Goal: Transaction & Acquisition: Purchase product/service

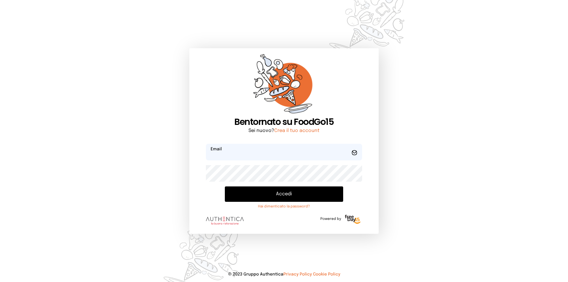
type input "**********"
click at [301, 192] on button "Accedi" at bounding box center [284, 193] width 118 height 15
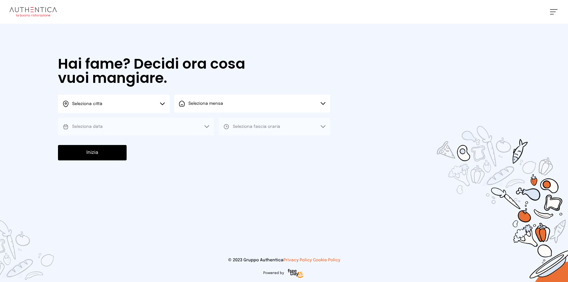
click at [135, 124] on button "Seleziona data" at bounding box center [136, 127] width 156 height 18
click at [242, 103] on button "Seleziona mensa" at bounding box center [252, 104] width 156 height 18
click at [212, 103] on span "Seleziona mensa" at bounding box center [205, 103] width 35 height 4
click at [134, 107] on button "Seleziona città" at bounding box center [113, 104] width 111 height 18
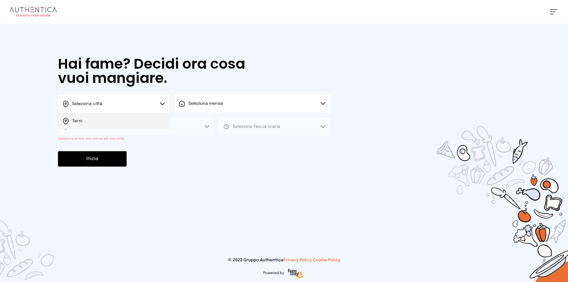
click at [111, 120] on li "Terni" at bounding box center [113, 121] width 111 height 16
click at [322, 101] on button "Seleziona mensa" at bounding box center [252, 104] width 156 height 18
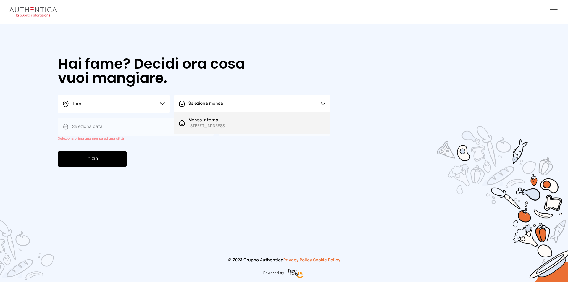
click at [279, 125] on li "Mensa interna Viale dello Stadio, 77, 05100 Terni TR, Italia" at bounding box center [252, 122] width 156 height 21
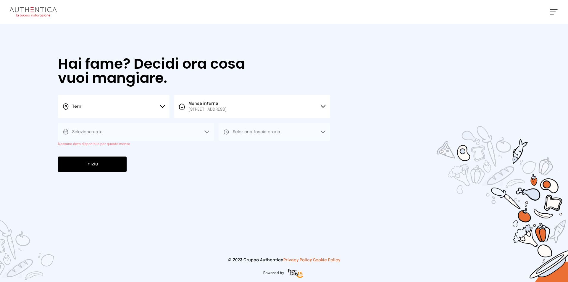
click at [208, 132] on icon at bounding box center [206, 131] width 5 height 3
click at [207, 131] on icon at bounding box center [206, 131] width 5 height 3
click at [128, 129] on button "Seleziona data" at bounding box center [136, 132] width 156 height 18
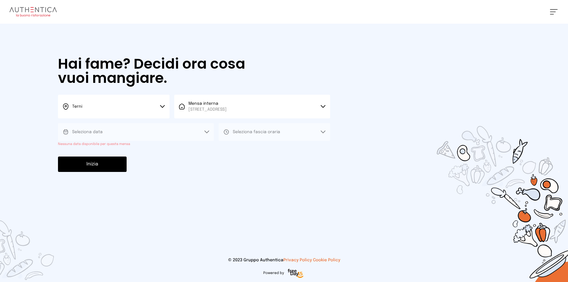
click at [123, 130] on button "Seleziona data" at bounding box center [136, 132] width 156 height 18
click at [204, 130] on button "Seleziona data" at bounding box center [136, 132] width 156 height 18
click at [319, 131] on button "Seleziona fascia oraria" at bounding box center [273, 132] width 111 height 18
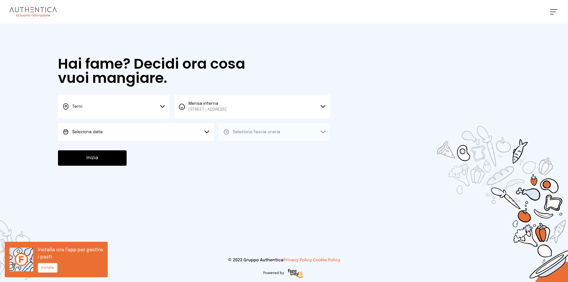
click at [193, 131] on button "Seleziona data" at bounding box center [136, 132] width 156 height 18
click at [125, 151] on li "[DATE], [DATE]" at bounding box center [136, 148] width 156 height 15
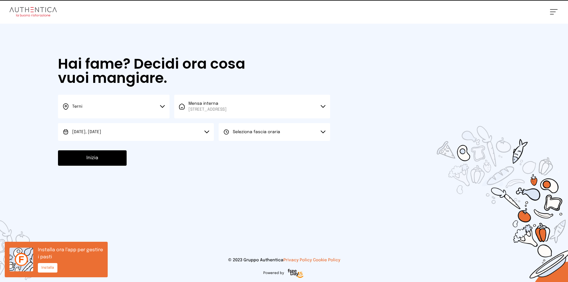
click at [270, 126] on button "Seleziona fascia oraria" at bounding box center [273, 132] width 111 height 18
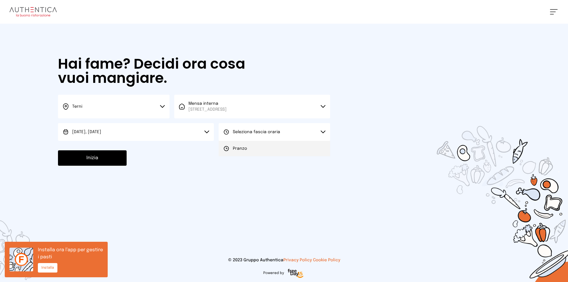
click at [265, 150] on li "Pranzo" at bounding box center [273, 148] width 111 height 15
click at [99, 156] on button "Inizia" at bounding box center [92, 157] width 69 height 15
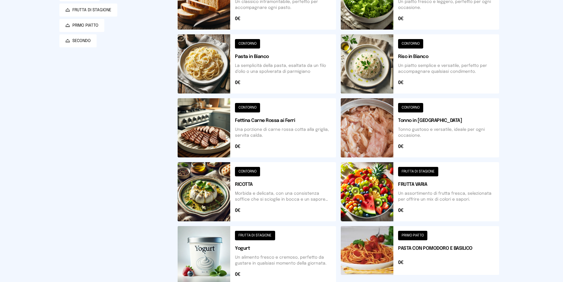
scroll to position [177, 0]
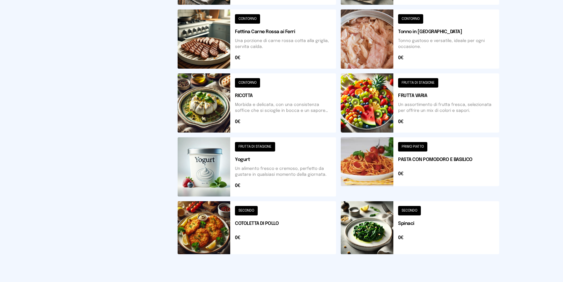
click at [256, 224] on button at bounding box center [257, 227] width 158 height 53
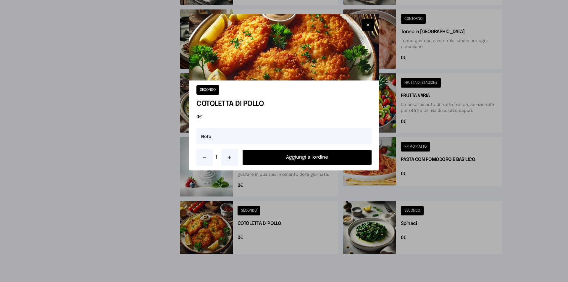
click at [253, 151] on button "Aggiungi all'ordine" at bounding box center [306, 157] width 129 height 15
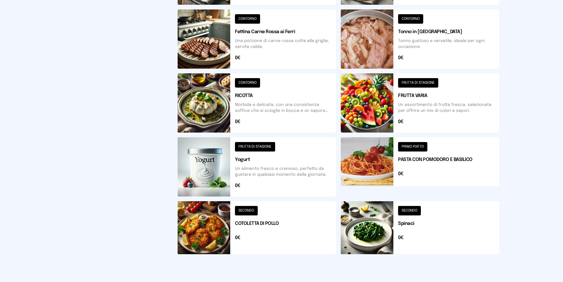
click at [412, 223] on button at bounding box center [420, 227] width 158 height 53
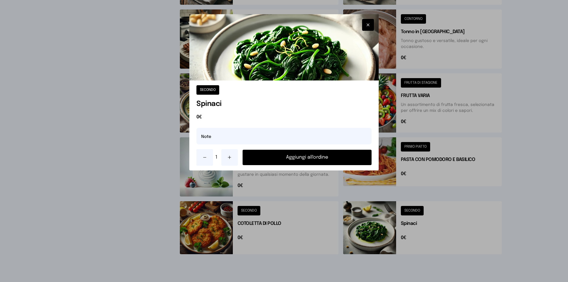
click at [315, 153] on button "Aggiungi all'ordine" at bounding box center [306, 157] width 129 height 15
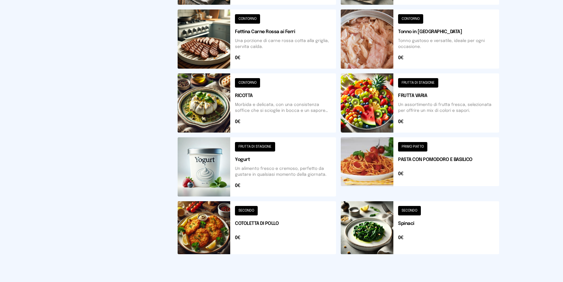
click at [417, 108] on button at bounding box center [420, 102] width 158 height 59
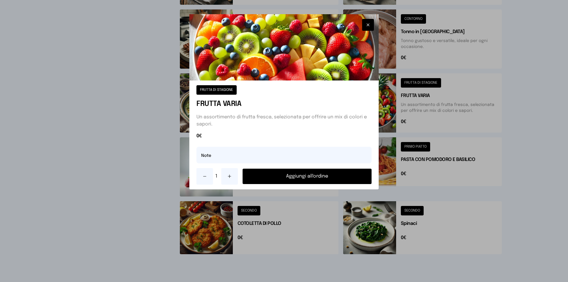
click at [300, 178] on button "Aggiungi all'ordine" at bounding box center [306, 176] width 129 height 15
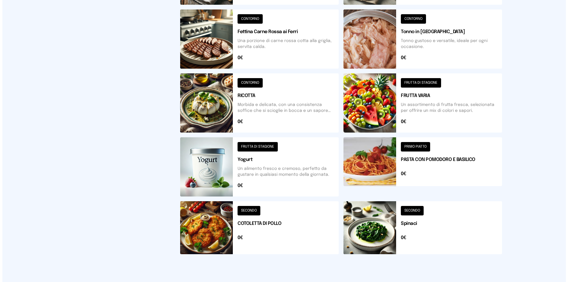
scroll to position [0, 0]
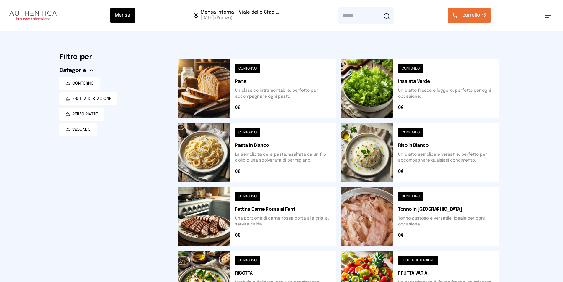
click at [477, 14] on span "carrello •" at bounding box center [472, 15] width 21 height 7
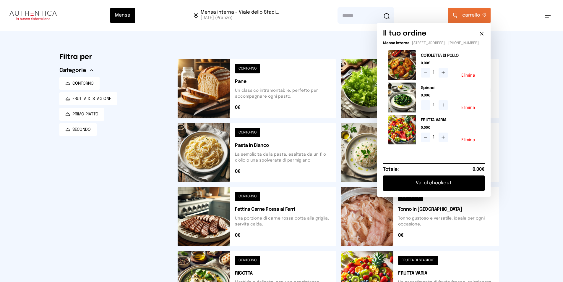
click at [441, 187] on button "Vai al checkout" at bounding box center [434, 182] width 102 height 15
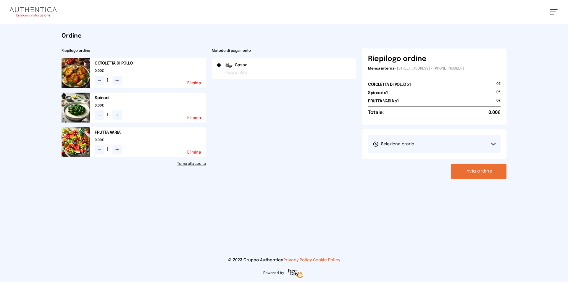
click at [488, 142] on button "Seleziona orario" at bounding box center [434, 144] width 132 height 18
click at [437, 156] on li "1° Turno (13:00 - 15:00)" at bounding box center [434, 160] width 132 height 15
click at [473, 167] on button "Invia ordine" at bounding box center [478, 170] width 55 height 15
